Goal: Transaction & Acquisition: Purchase product/service

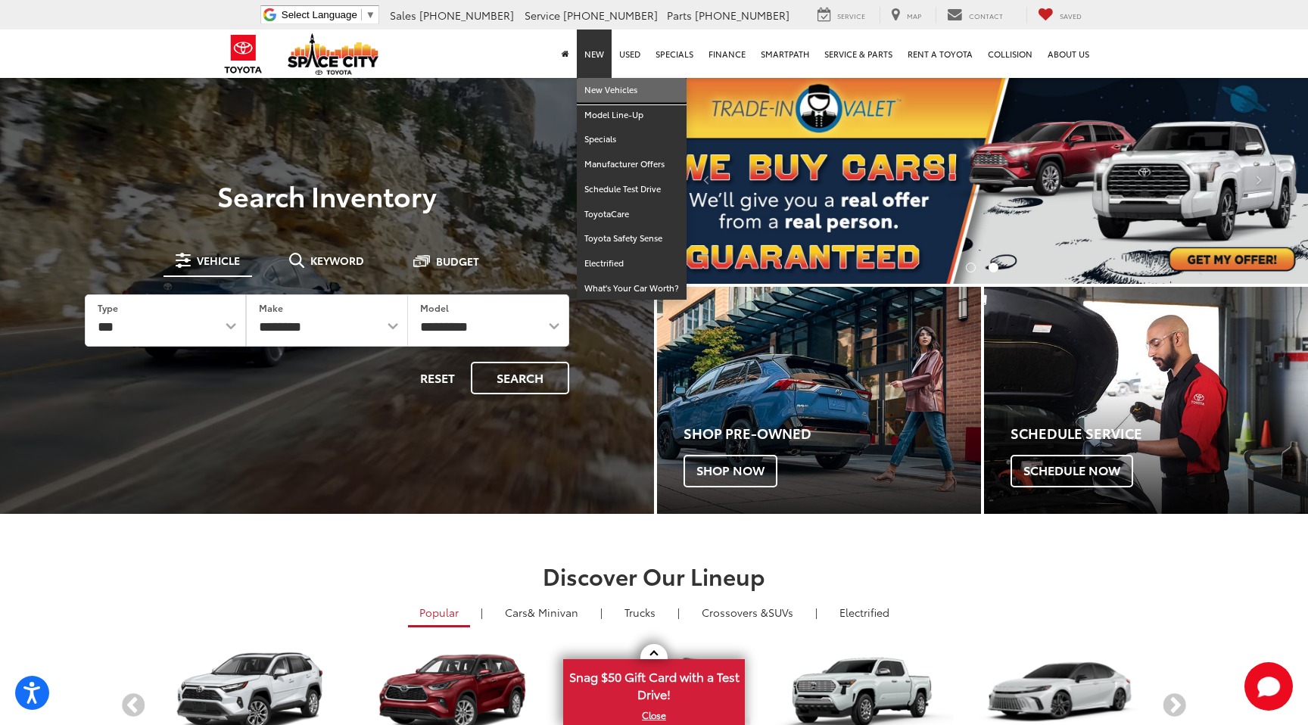
click at [597, 83] on link "New Vehicles" at bounding box center [632, 90] width 110 height 25
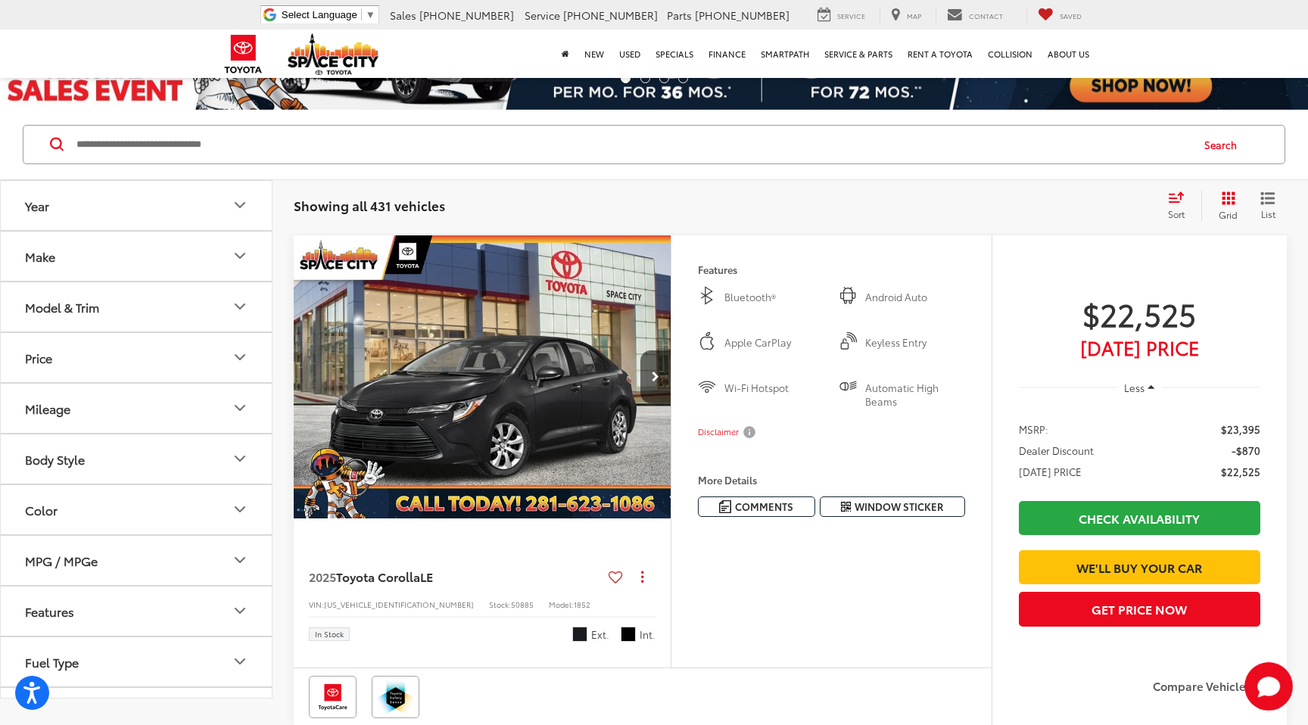
scroll to position [137, 0]
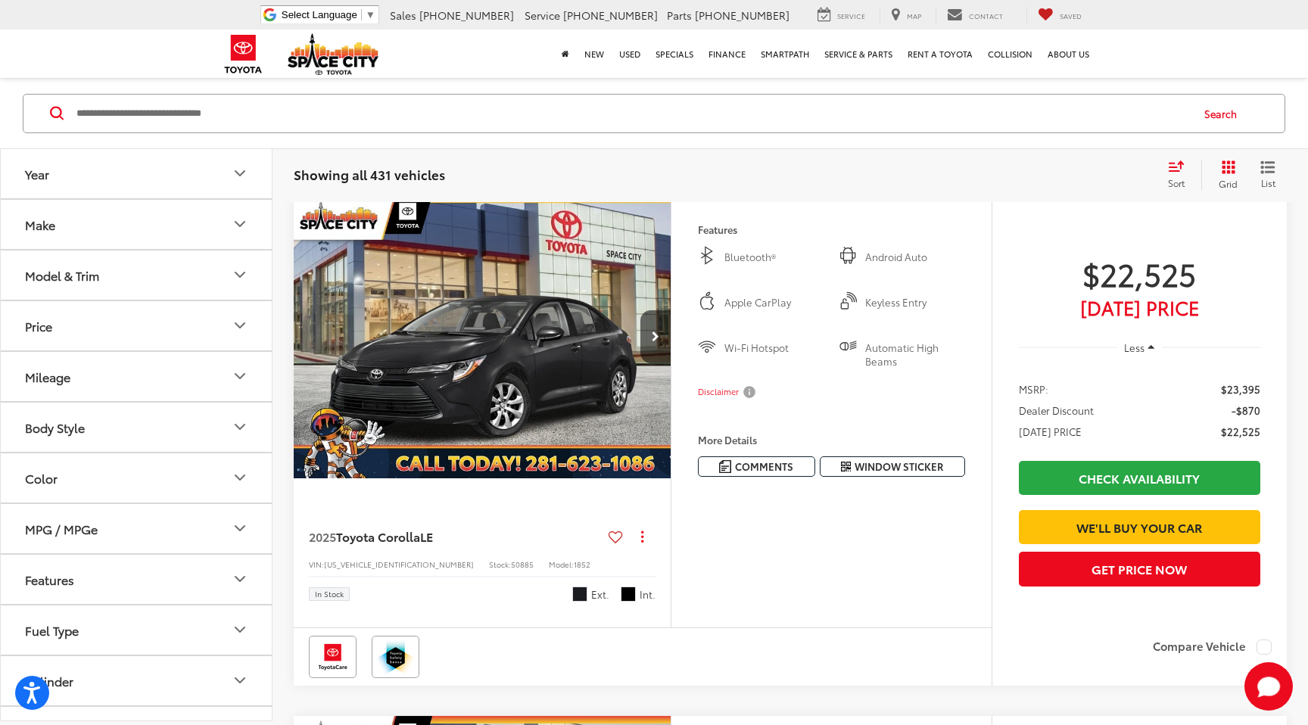
click at [238, 180] on icon "Year" at bounding box center [240, 174] width 18 height 18
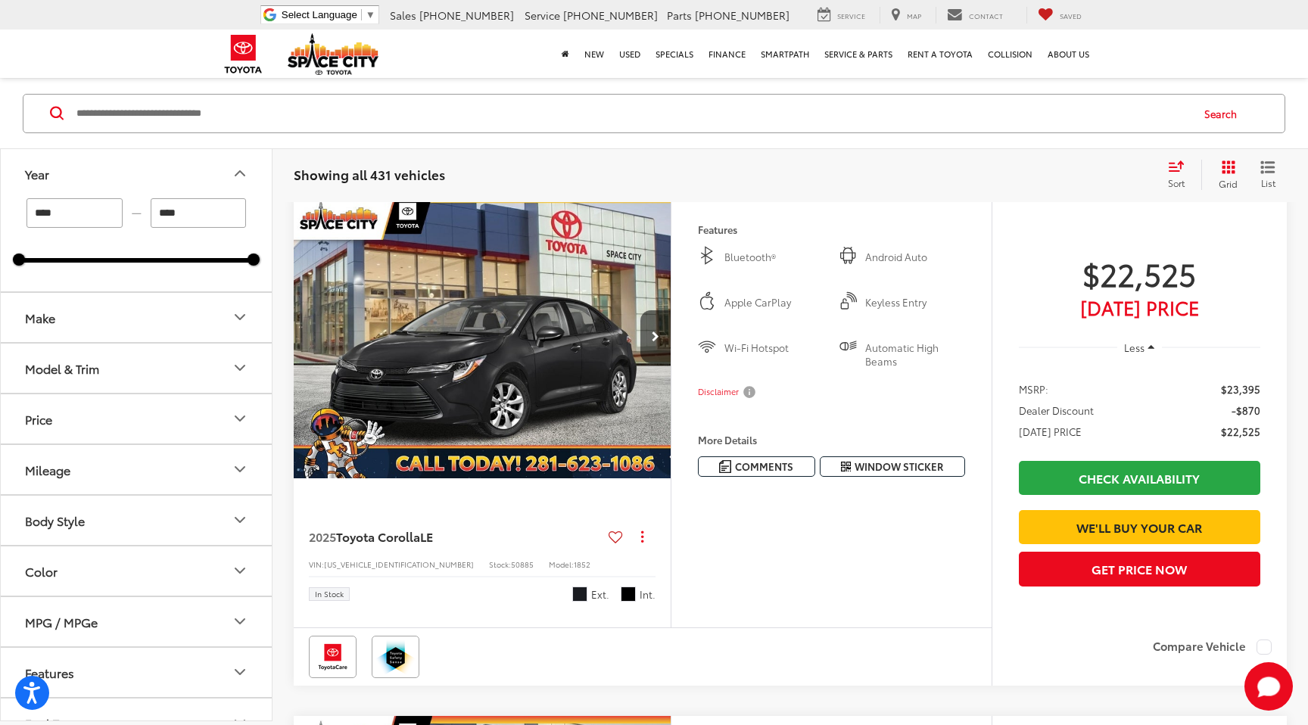
click at [229, 366] on button "Model & Trim" at bounding box center [137, 368] width 273 height 49
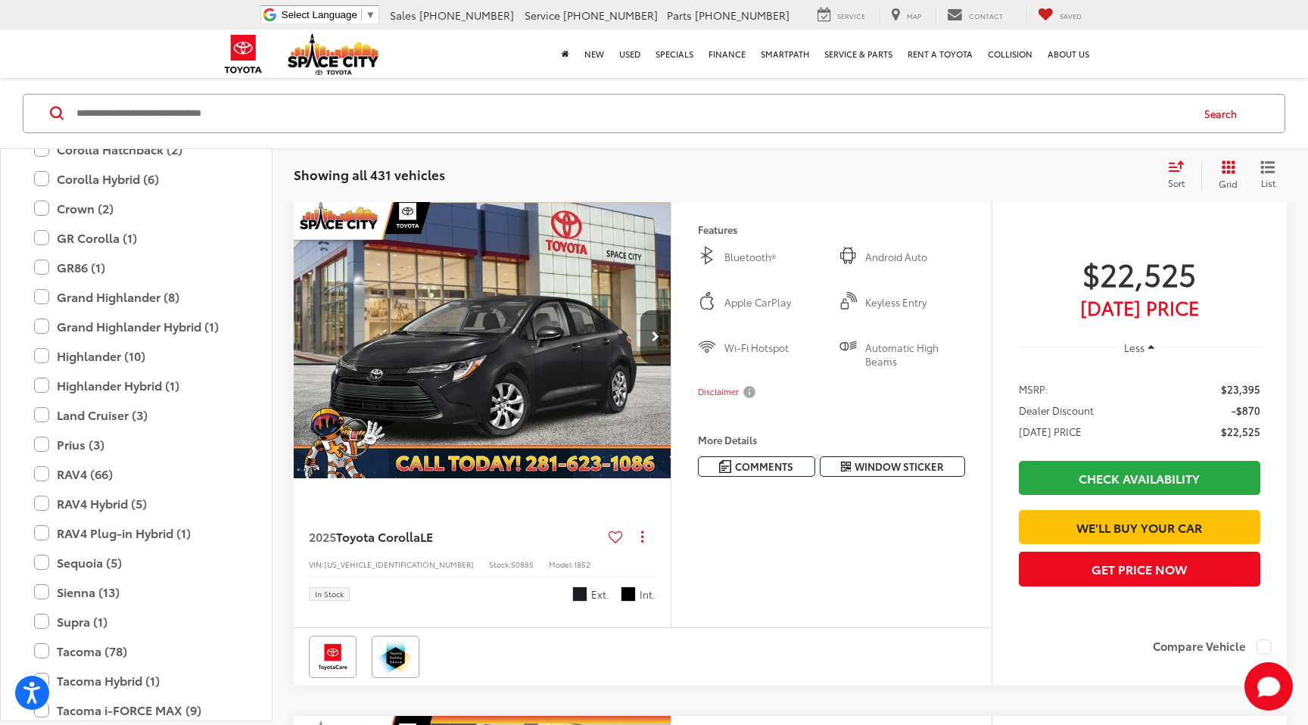
scroll to position [465, 0]
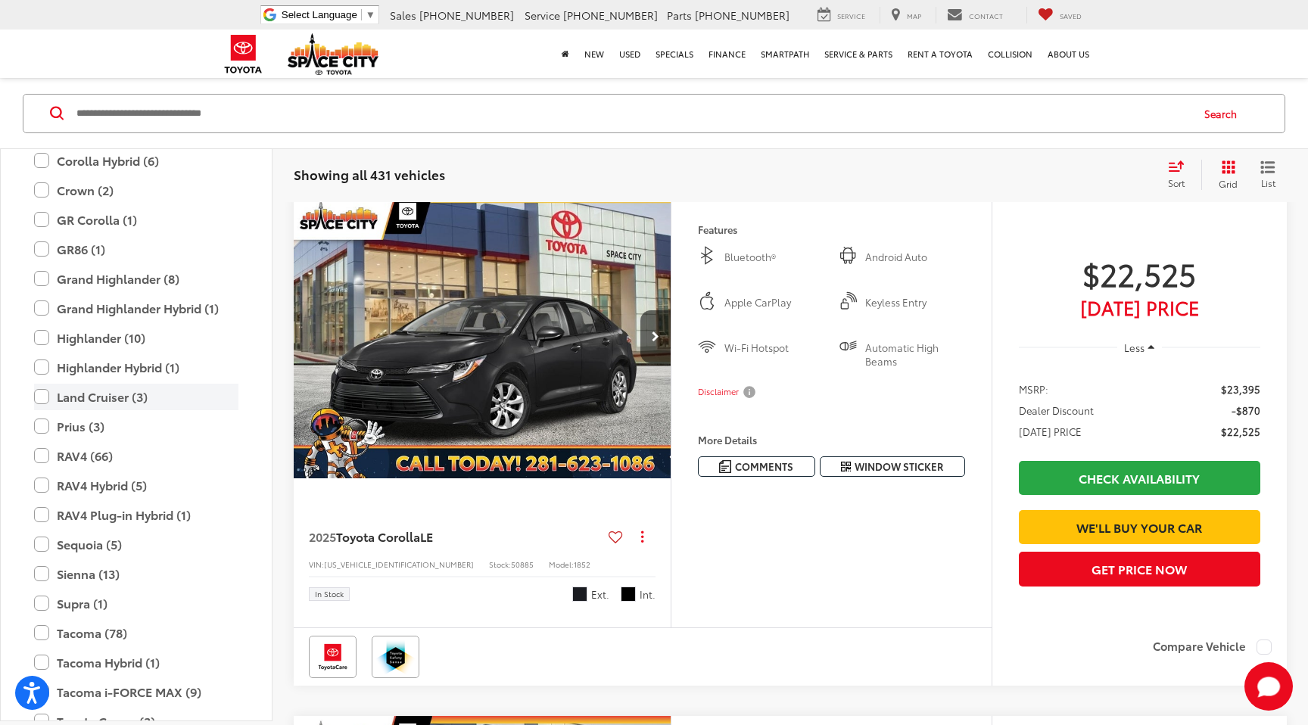
click at [42, 388] on label "Land Cruiser (3)" at bounding box center [136, 397] width 204 height 26
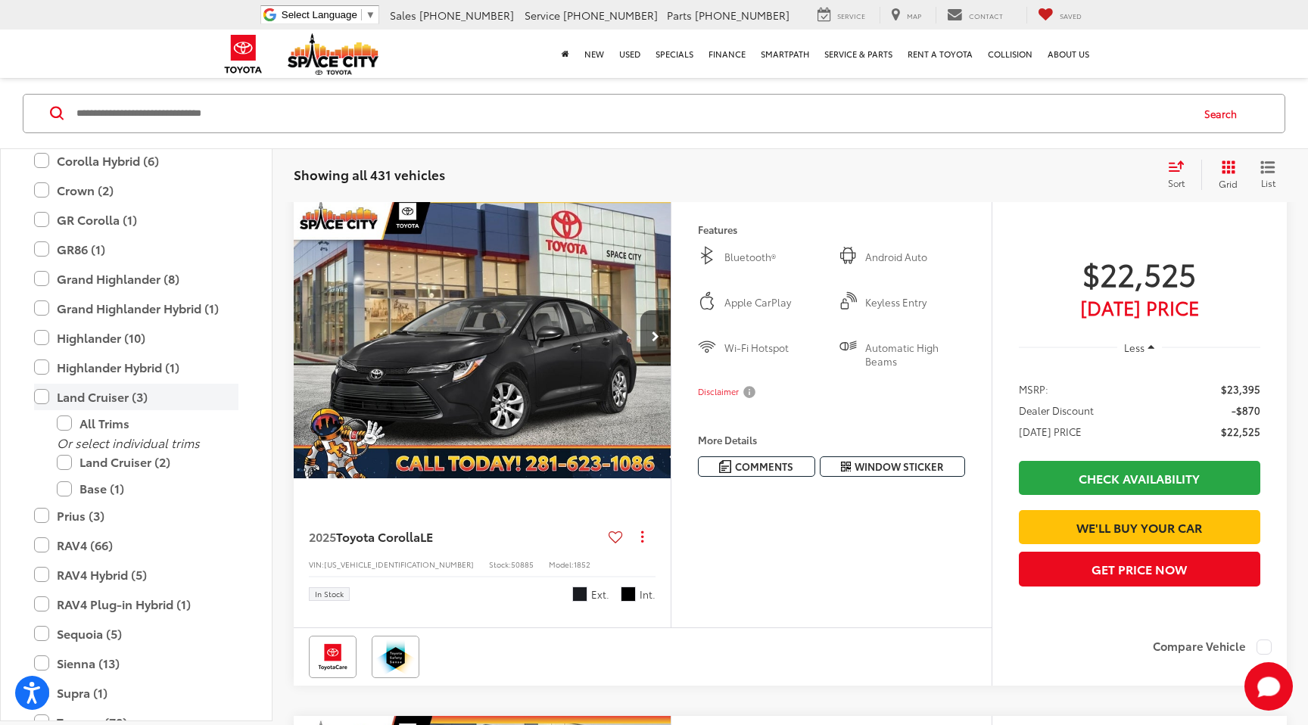
scroll to position [128, 0]
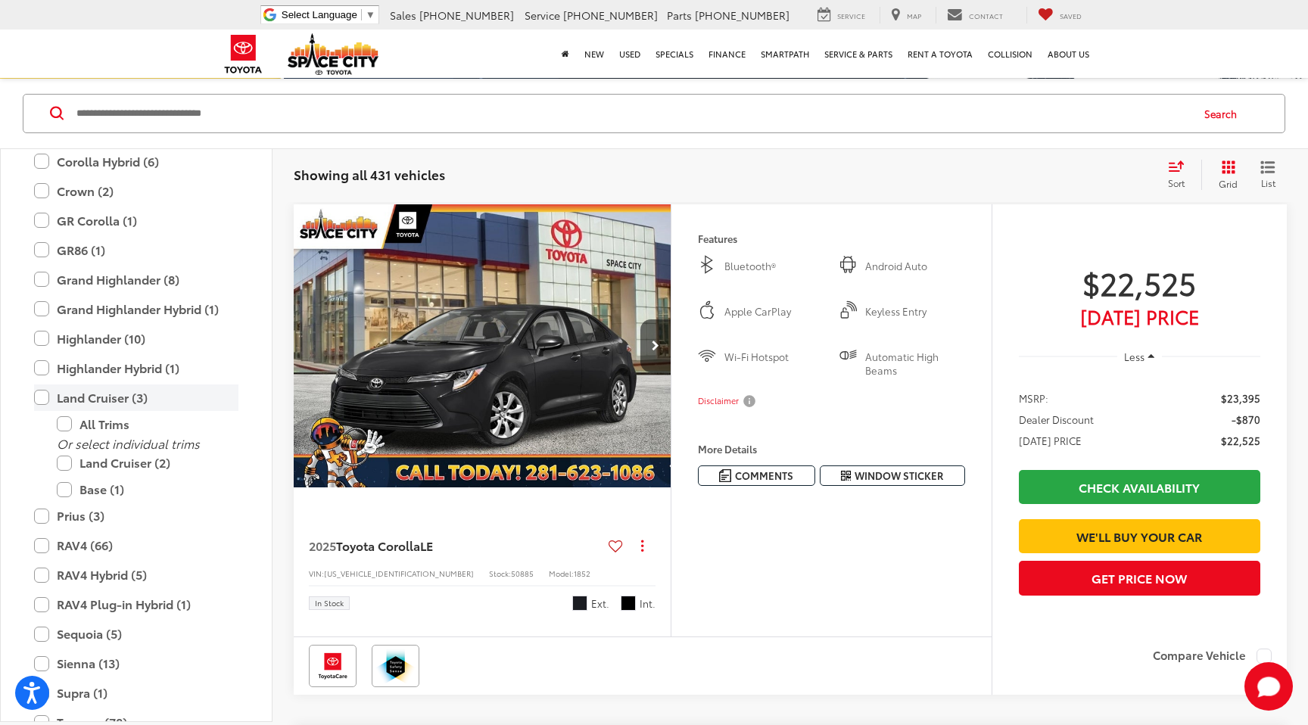
type input "****"
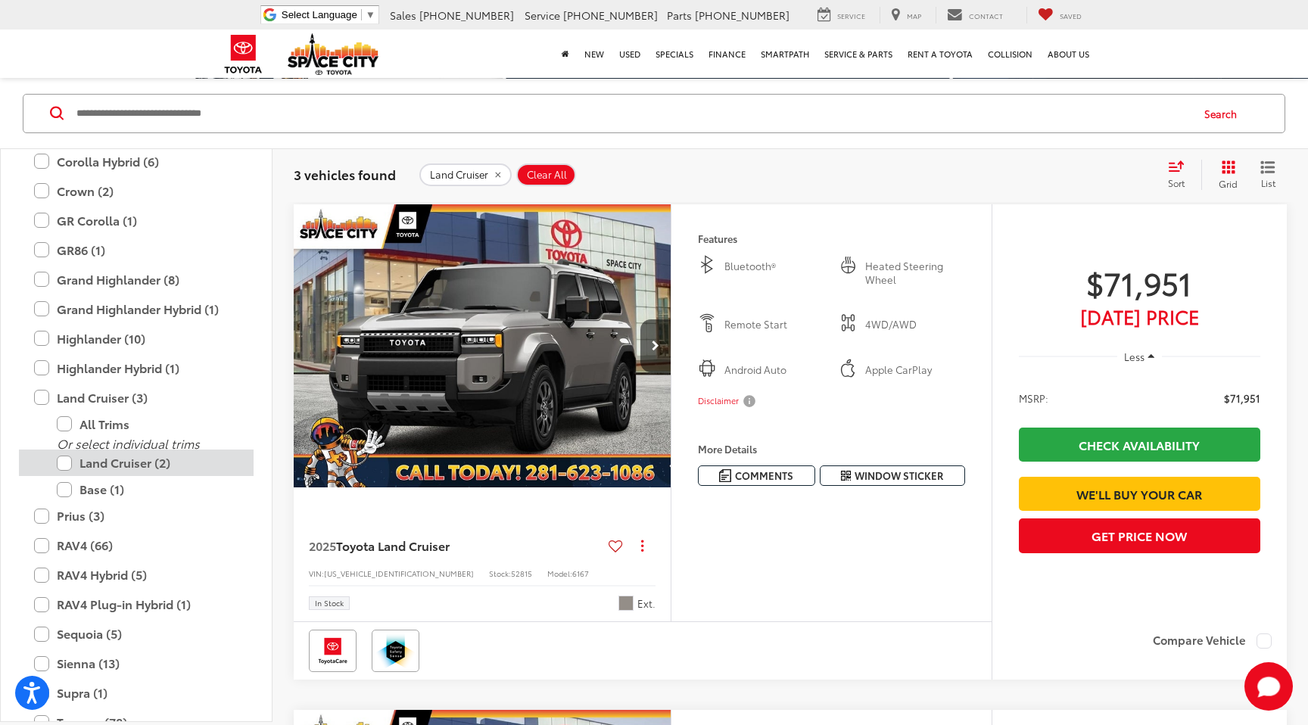
click at [61, 465] on label "Land Cruiser (2)" at bounding box center [148, 463] width 182 height 26
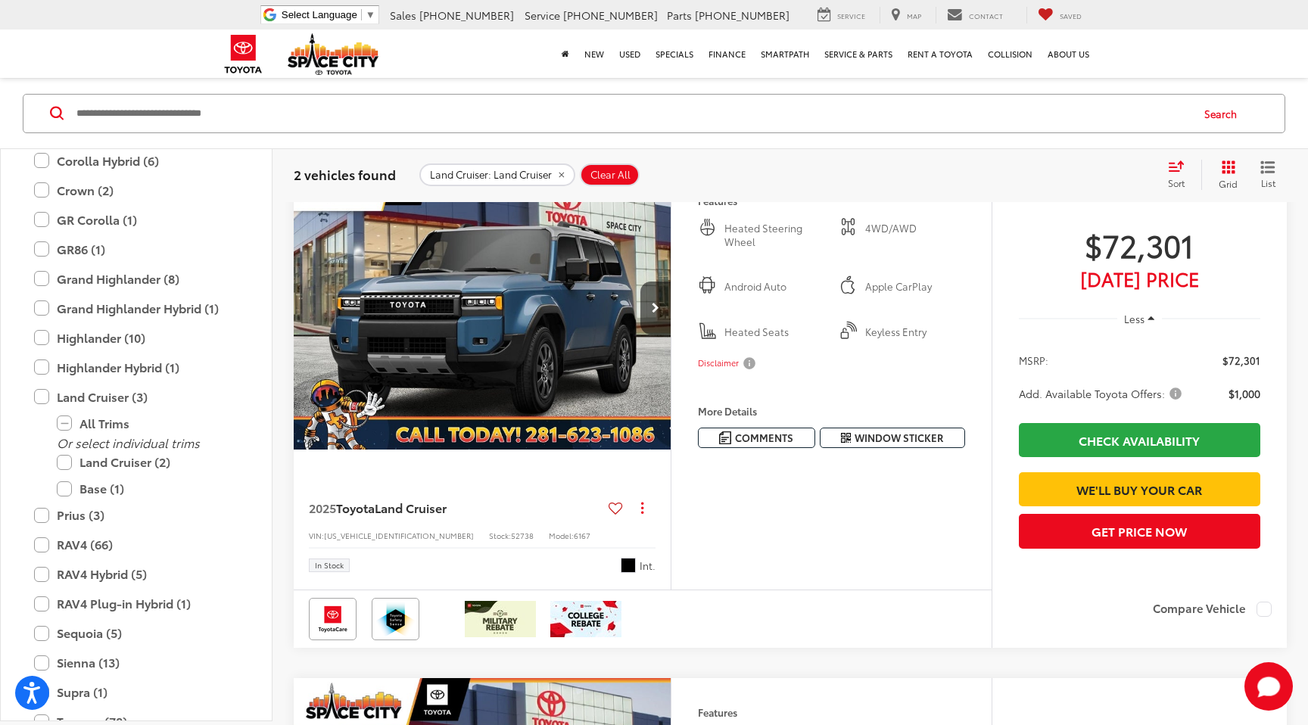
scroll to position [170, 0]
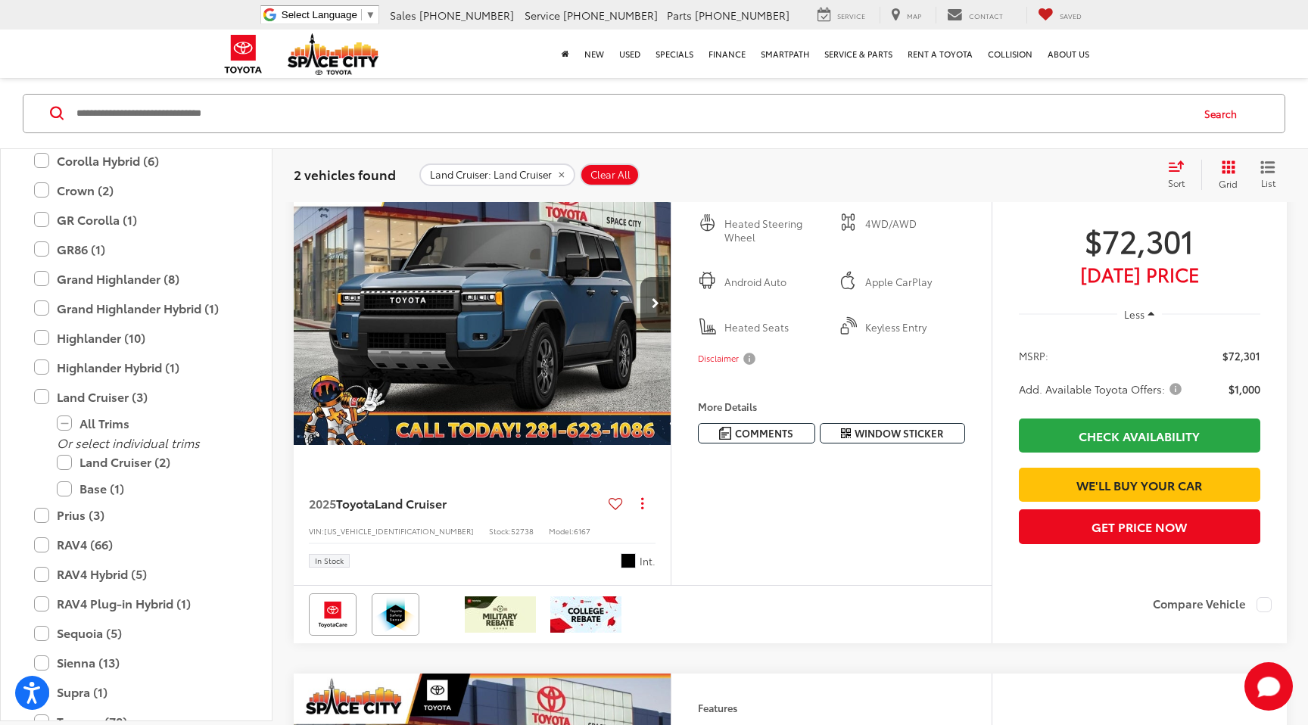
click at [469, 316] on img "2025 Toyota Land Cruiser Land Cruiser 0" at bounding box center [482, 304] width 379 height 285
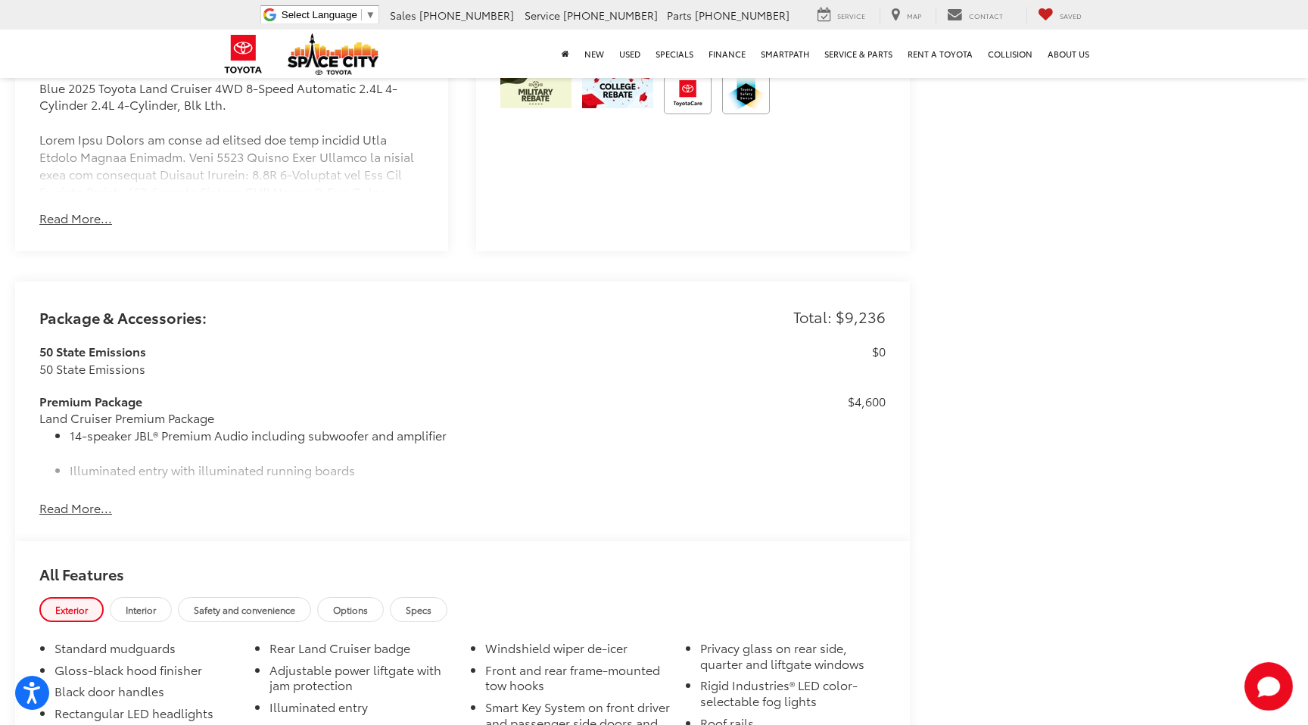
scroll to position [1283, 0]
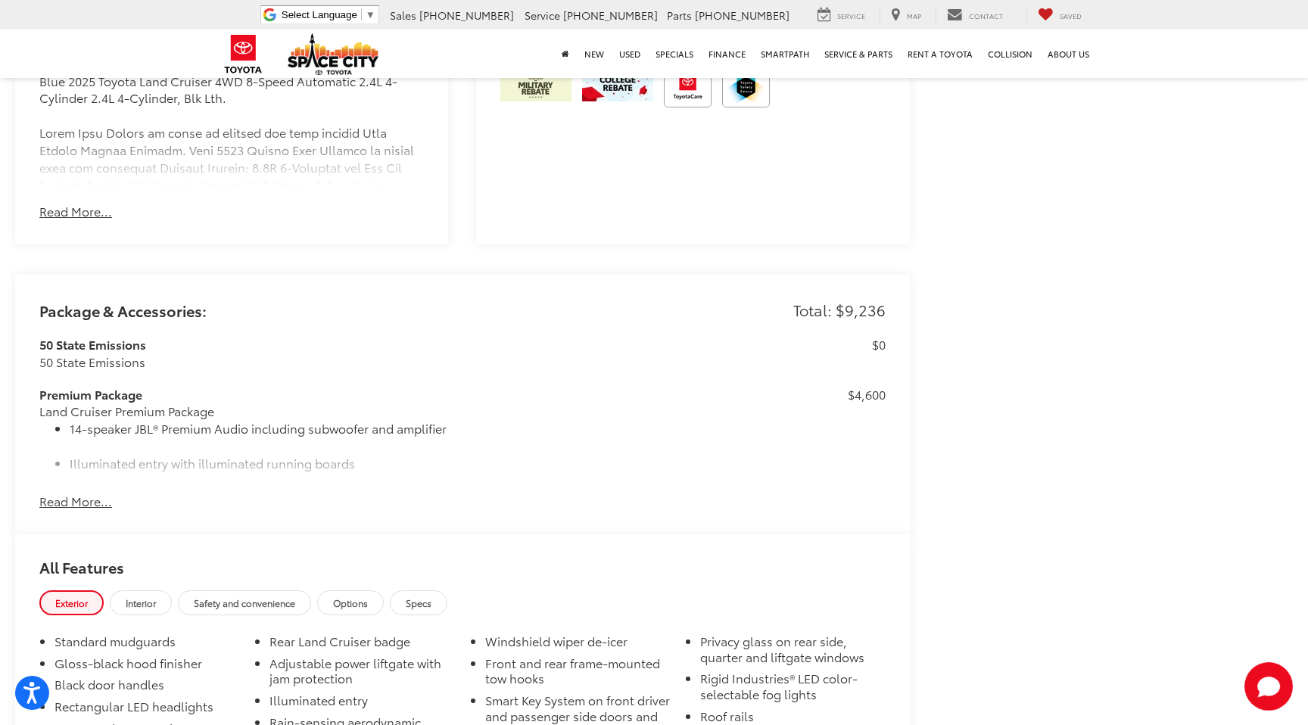
click at [98, 498] on button "Read More..." at bounding box center [75, 501] width 73 height 17
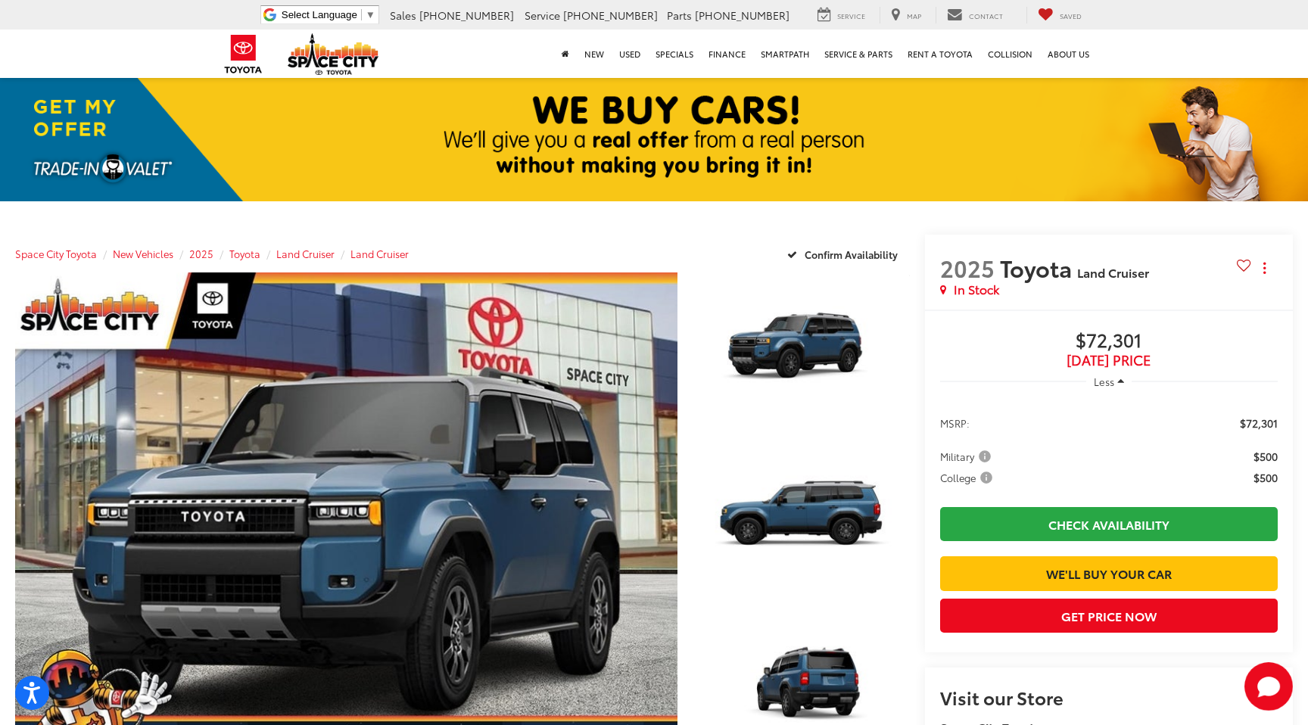
scroll to position [0, 0]
